Goal: Use online tool/utility: Utilize a website feature to perform a specific function

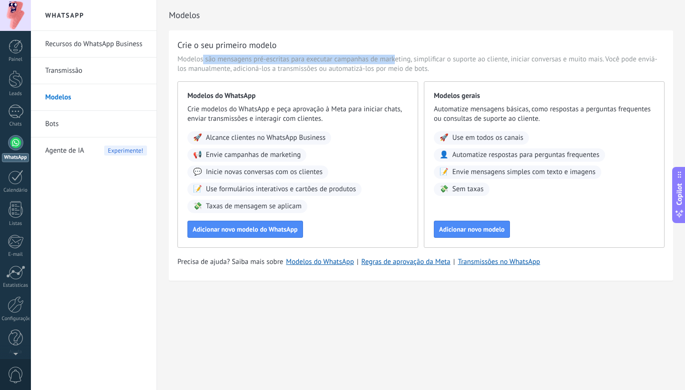
click at [58, 125] on link "Bots" at bounding box center [96, 124] width 102 height 27
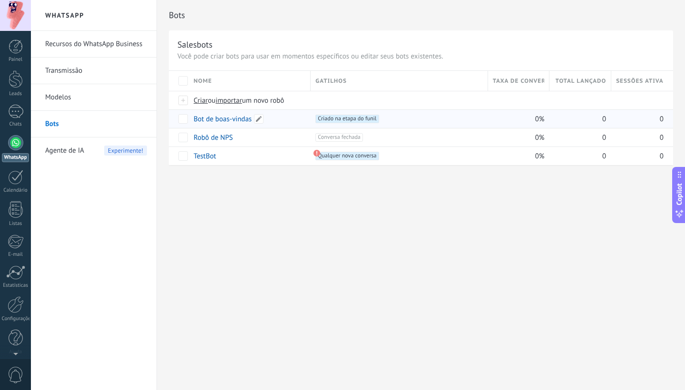
click at [224, 119] on link "Bot de boas-vindas" at bounding box center [223, 119] width 58 height 9
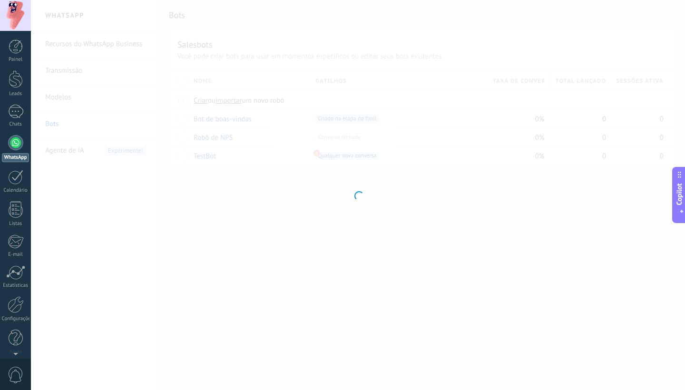
type input "**********"
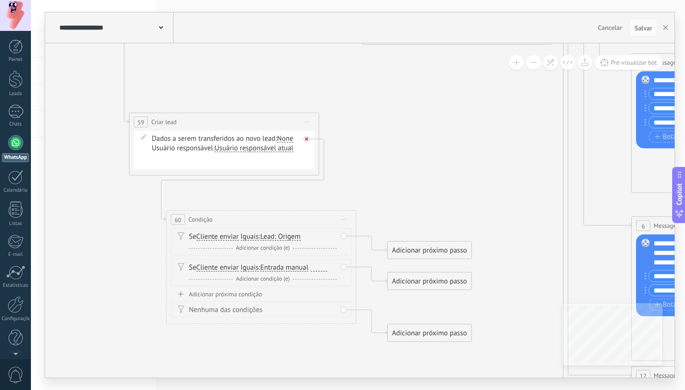
click at [308, 139] on icon at bounding box center [306, 139] width 3 height 3
click at [344, 221] on span "Iniciar pré-visualização aqui [GEOGRAPHIC_DATA] Duplicar Excluir" at bounding box center [343, 220] width 15 height 14
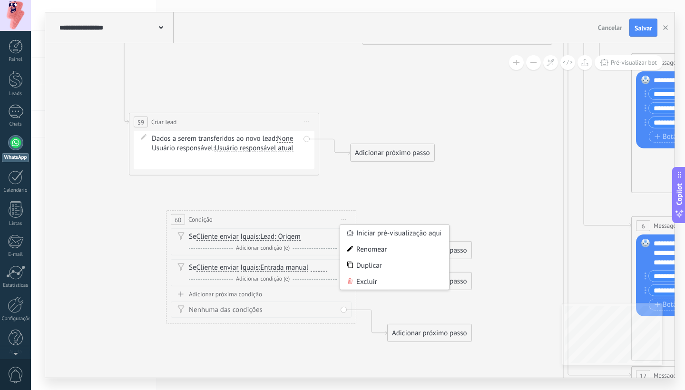
click at [366, 278] on div "Excluir" at bounding box center [394, 282] width 109 height 16
